Goal: Use online tool/utility: Use online tool/utility

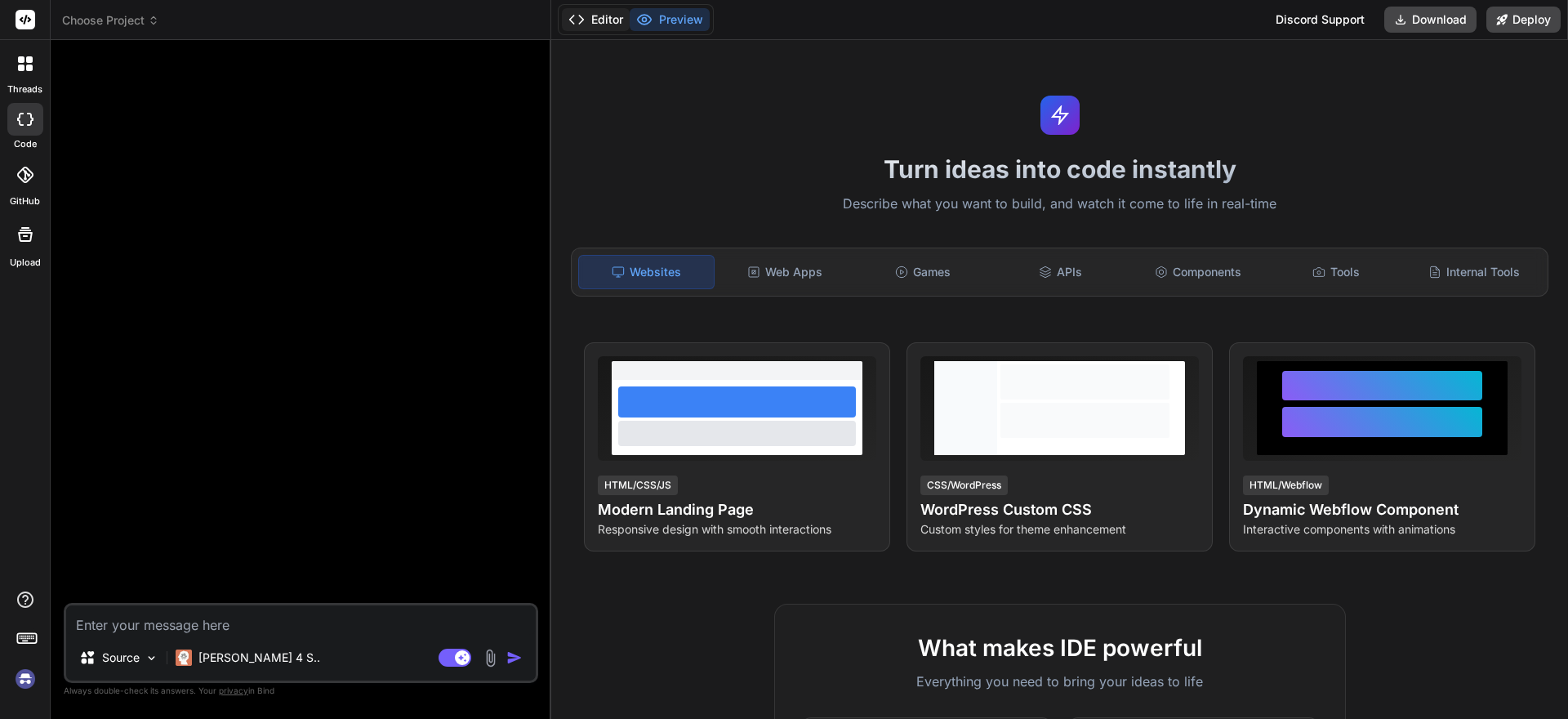
click at [610, 20] on button "Editor" at bounding box center [596, 20] width 68 height 23
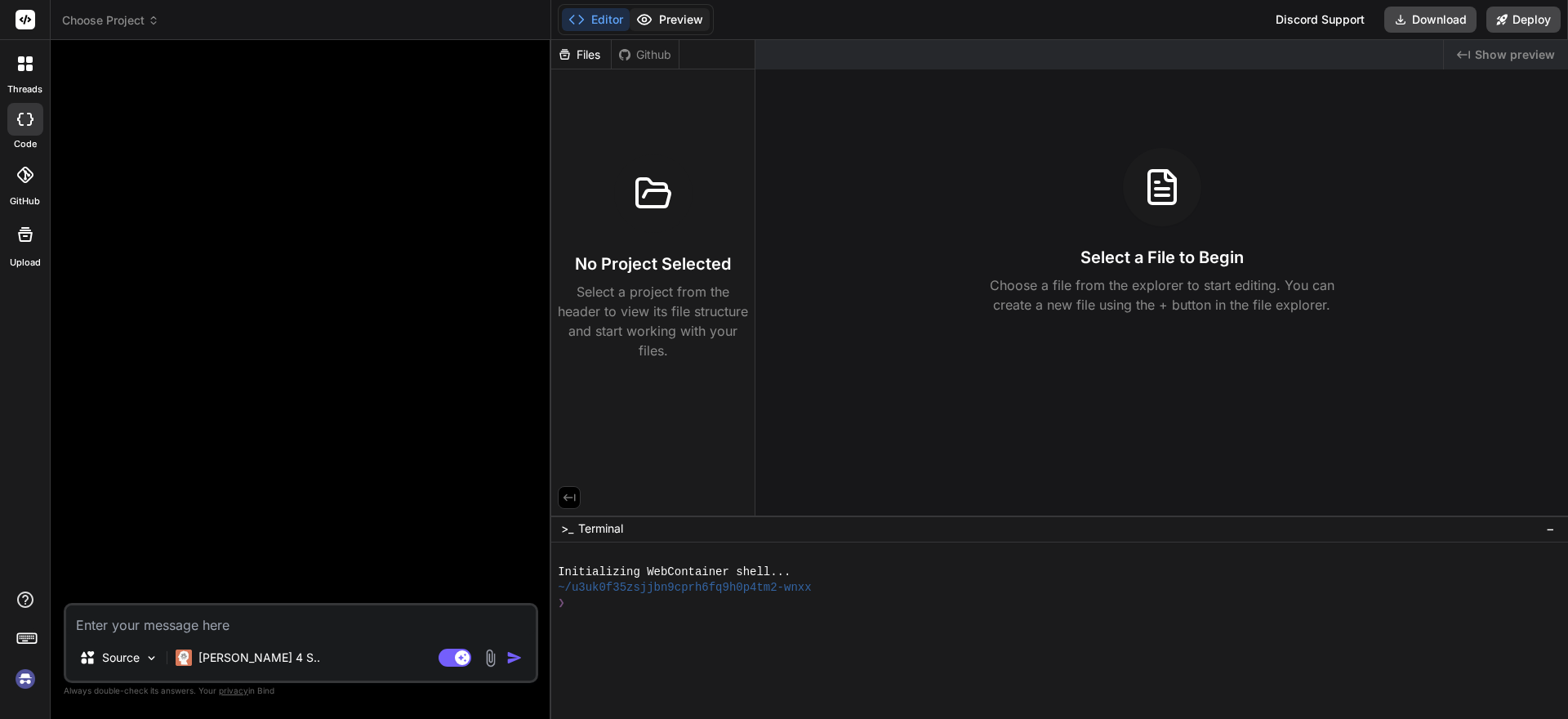
click at [671, 25] on button "Preview" at bounding box center [670, 20] width 80 height 23
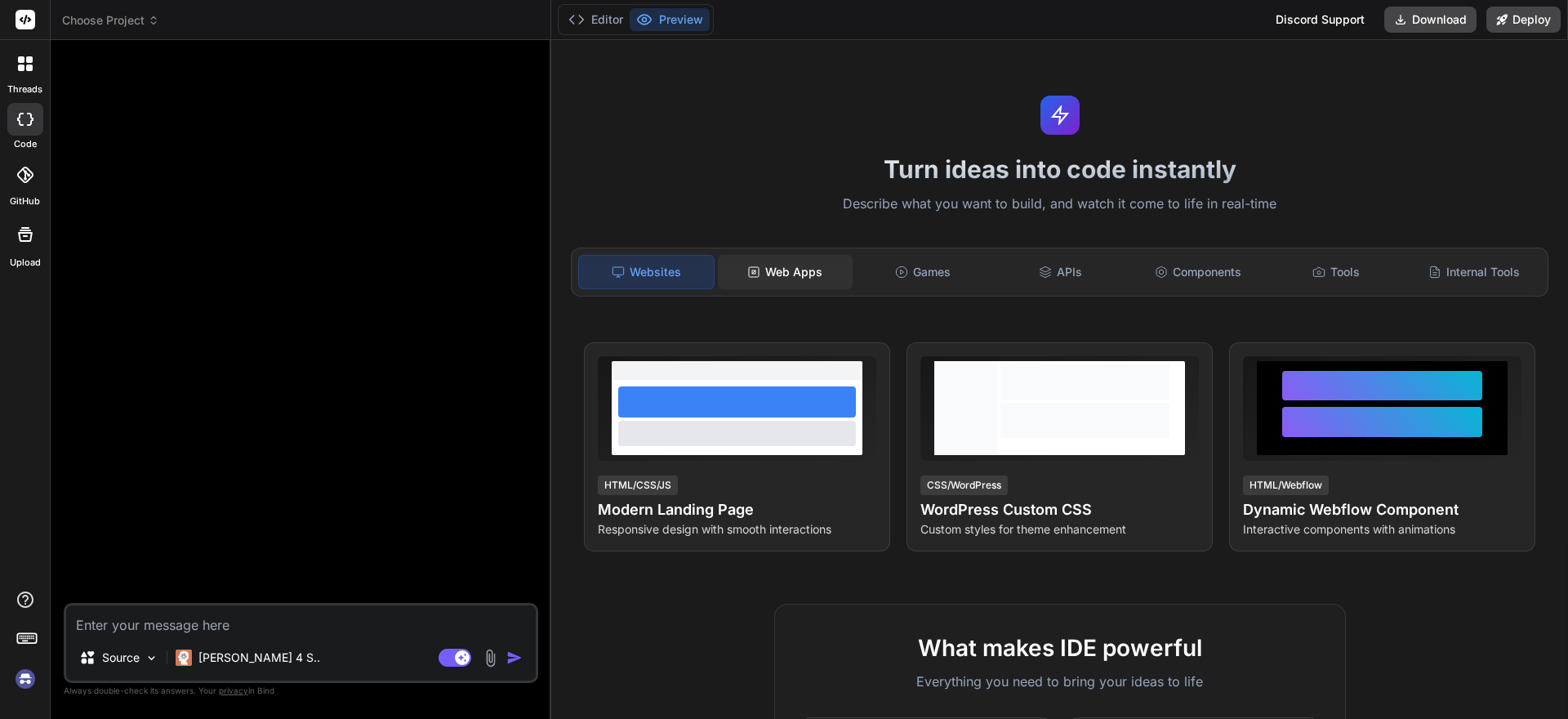
click at [761, 274] on div "Web Apps" at bounding box center [784, 272] width 135 height 34
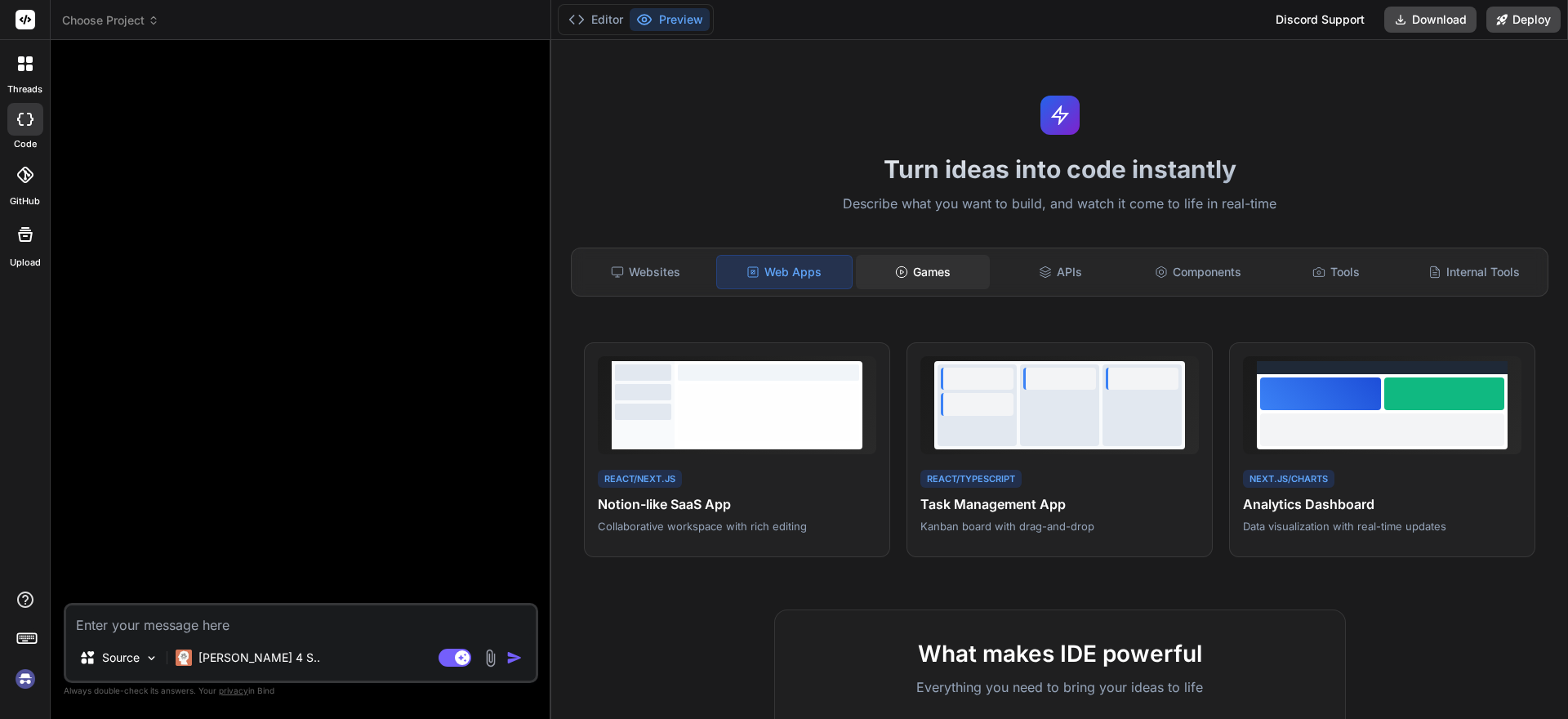
click at [908, 271] on div "Games" at bounding box center [923, 272] width 135 height 34
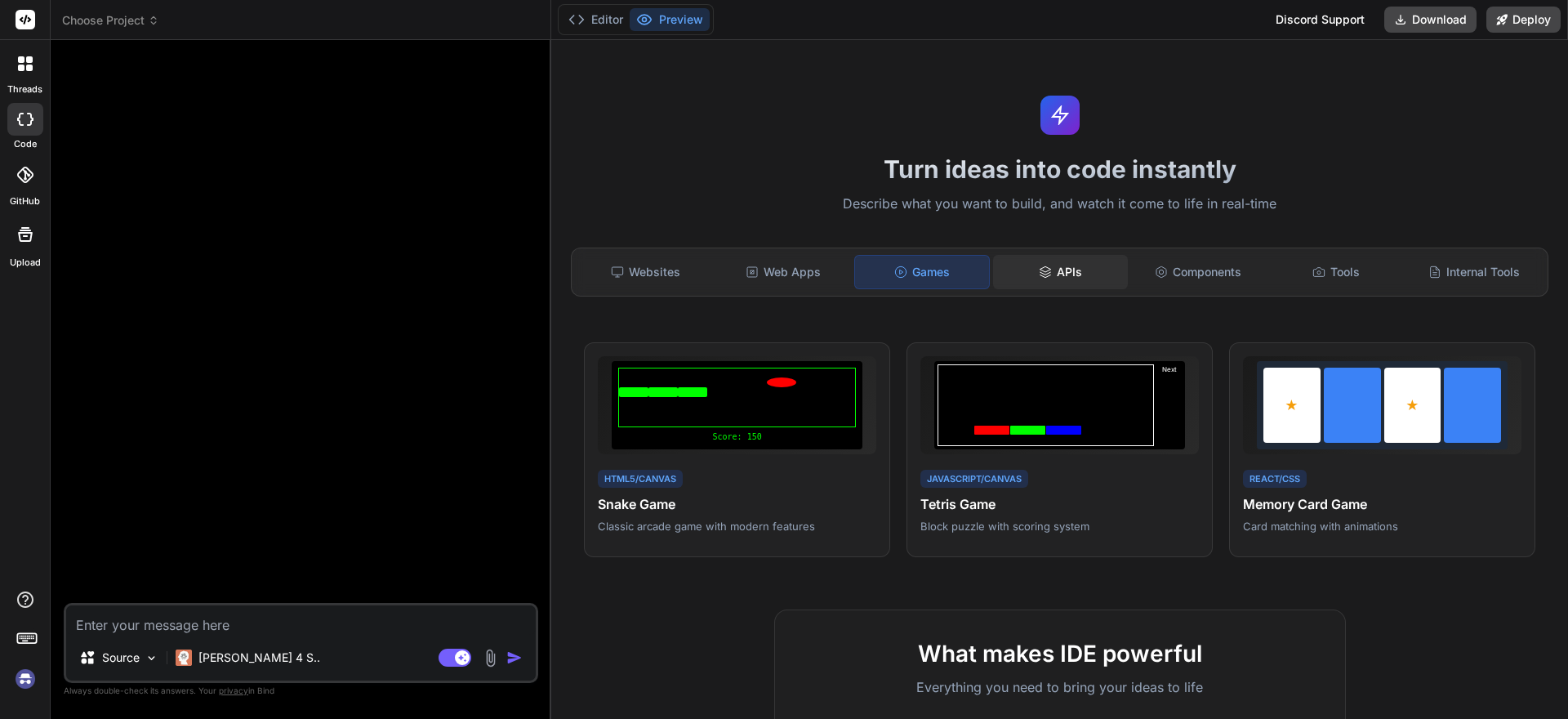
click at [1045, 273] on div "APIs" at bounding box center [1060, 272] width 135 height 34
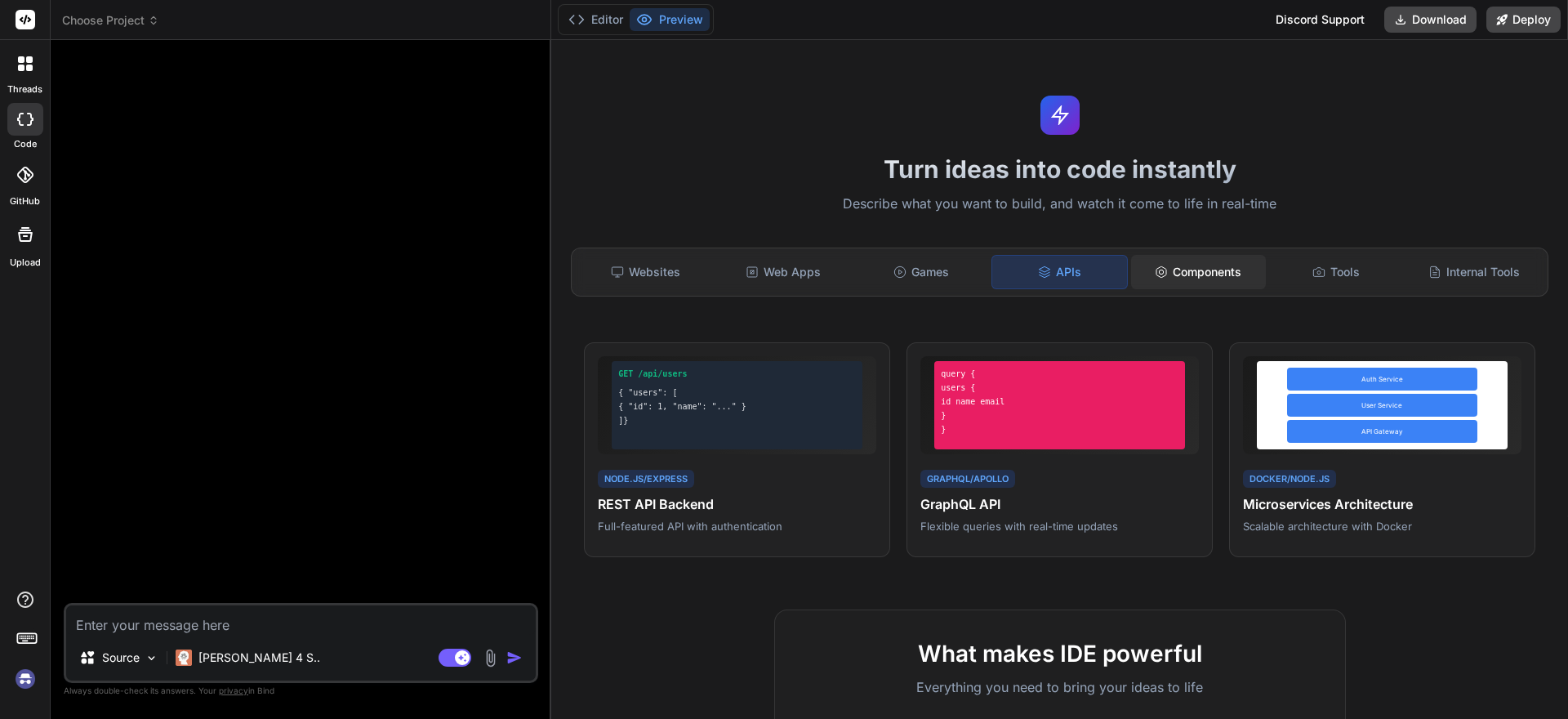
click at [1191, 274] on div "Components" at bounding box center [1198, 272] width 135 height 34
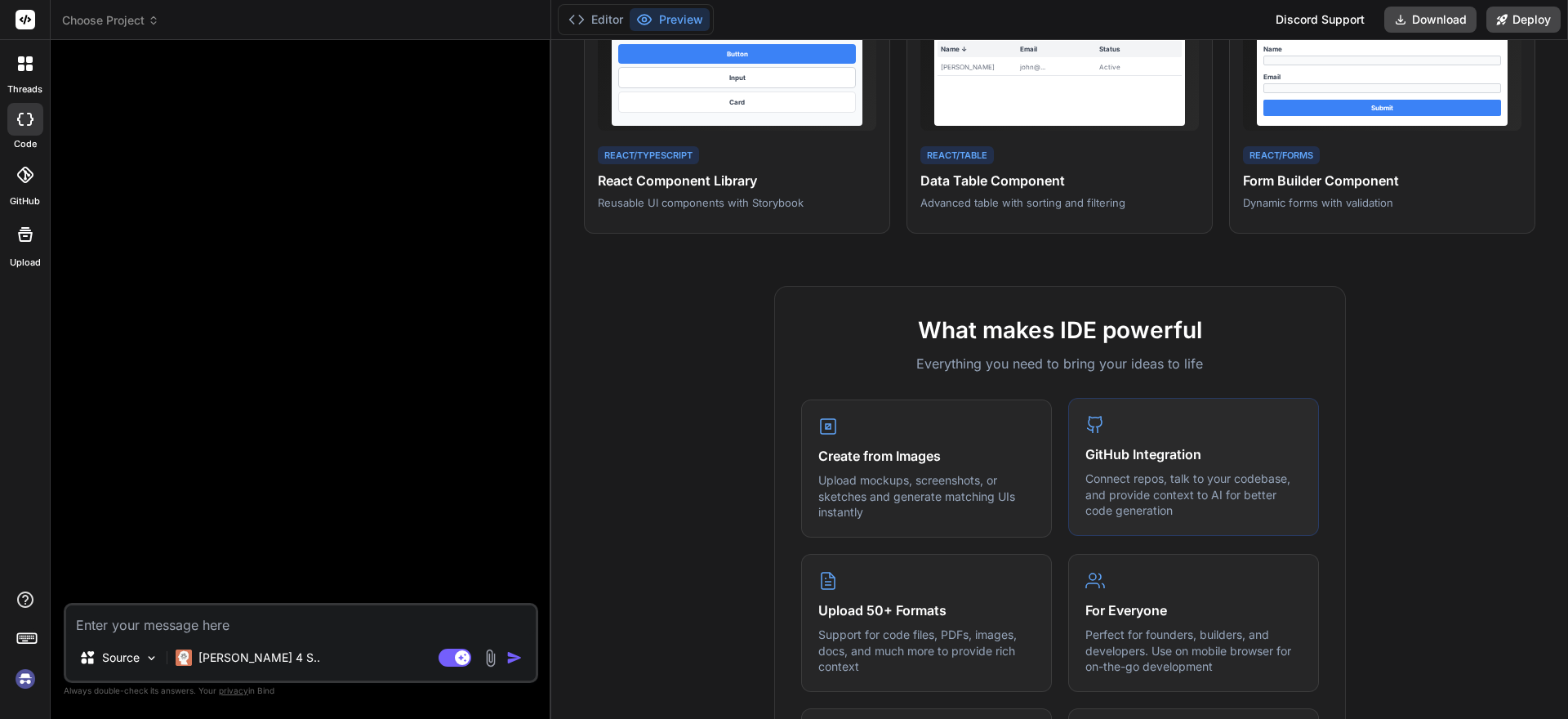
scroll to position [459, 0]
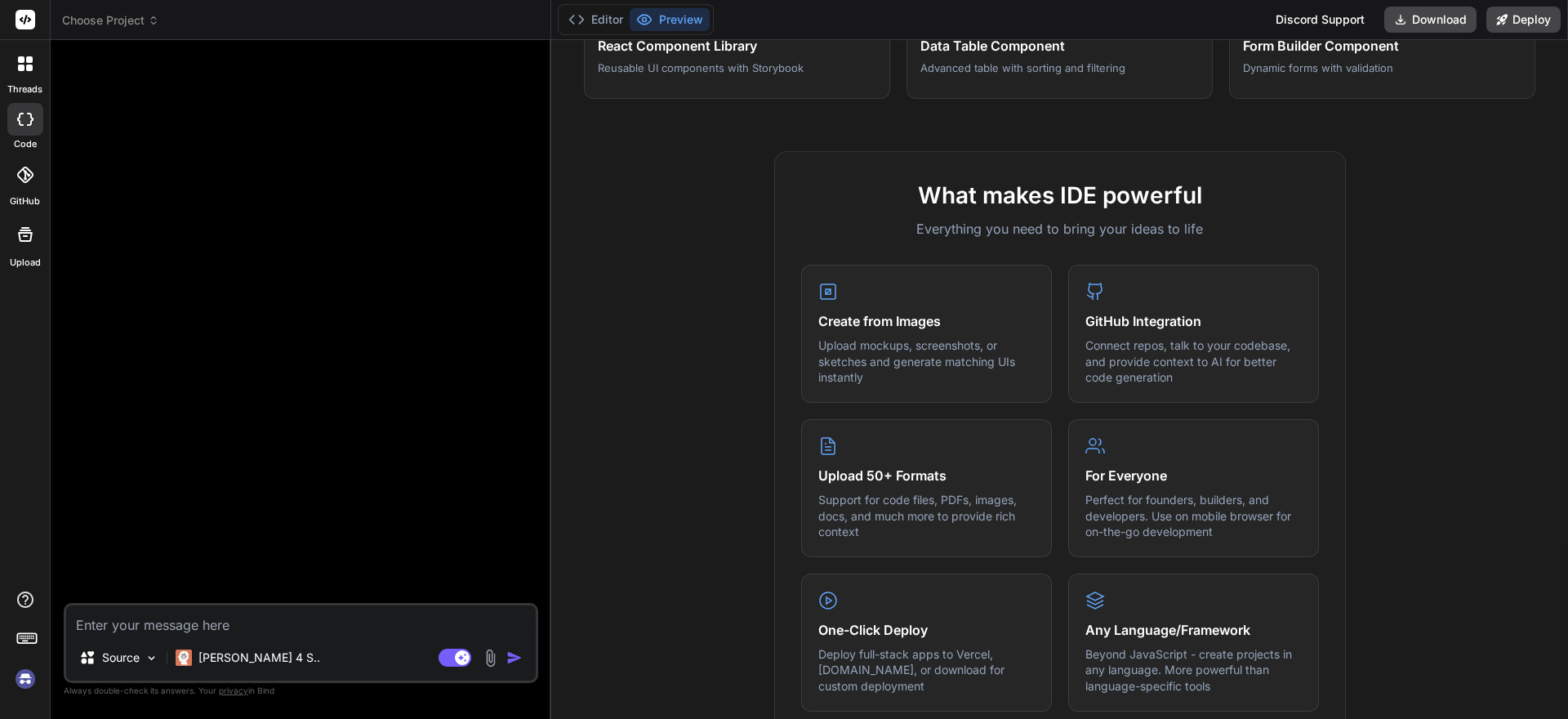
type textarea "x"
